Goal: Information Seeking & Learning: Learn about a topic

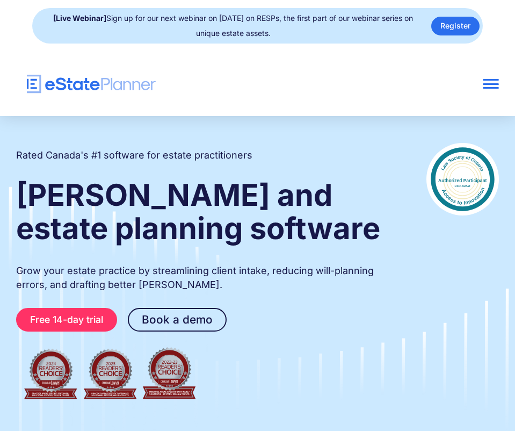
click at [495, 84] on div at bounding box center [491, 84] width 16 height 2
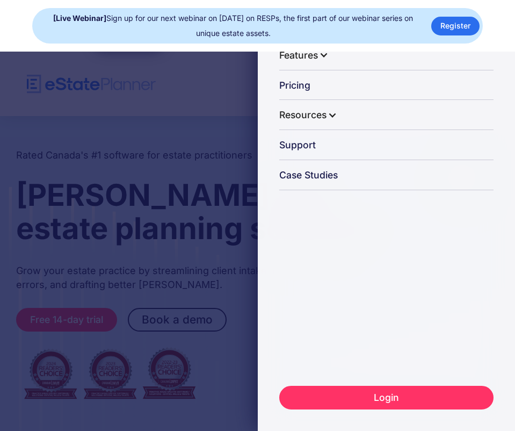
click at [330, 113] on div at bounding box center [333, 116] width 10 height 10
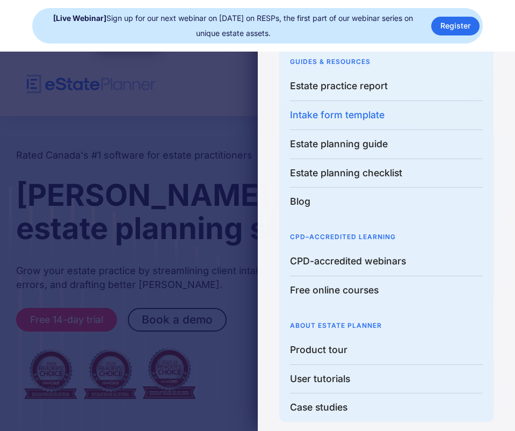
scroll to position [102, 0]
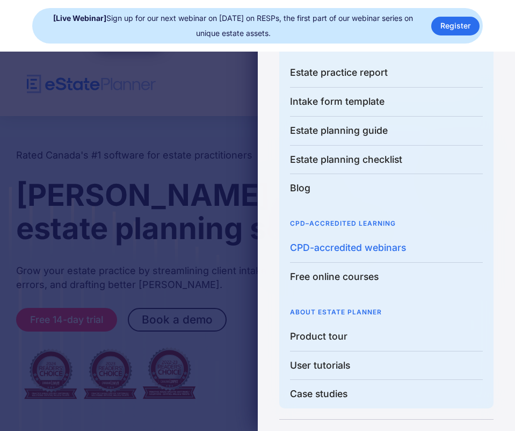
click at [337, 250] on link "CPD-accredited webinars" at bounding box center [386, 248] width 193 height 29
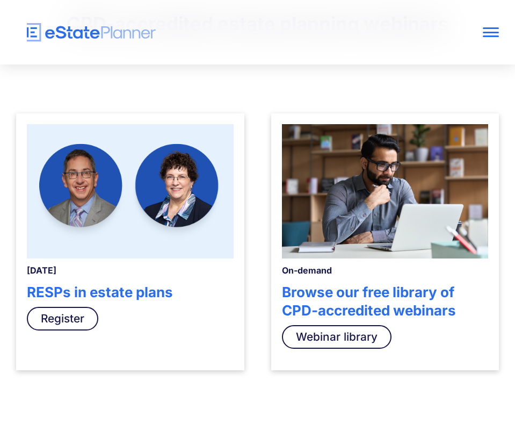
scroll to position [295, 0]
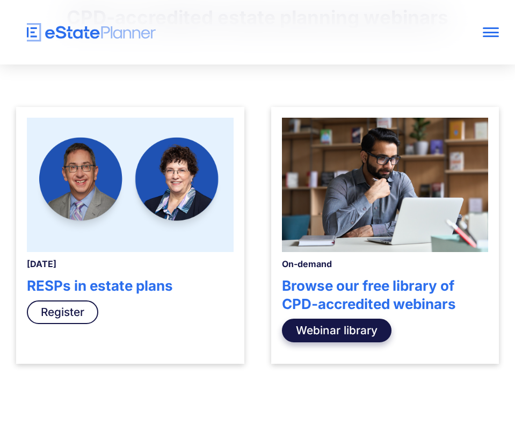
click at [316, 328] on link "Webinar library" at bounding box center [337, 331] width 110 height 24
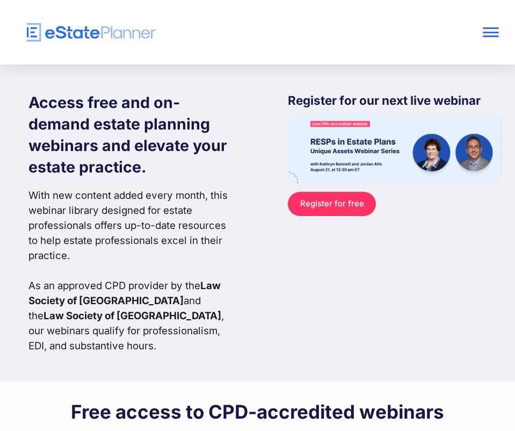
click at [494, 32] on div at bounding box center [491, 33] width 16 height 2
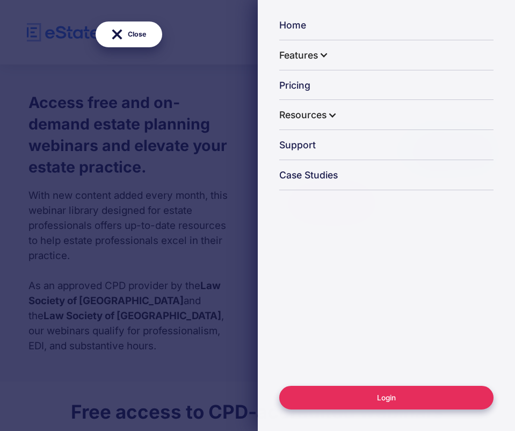
click at [371, 393] on link "Login" at bounding box center [386, 398] width 215 height 24
